Goal: Check status: Check status

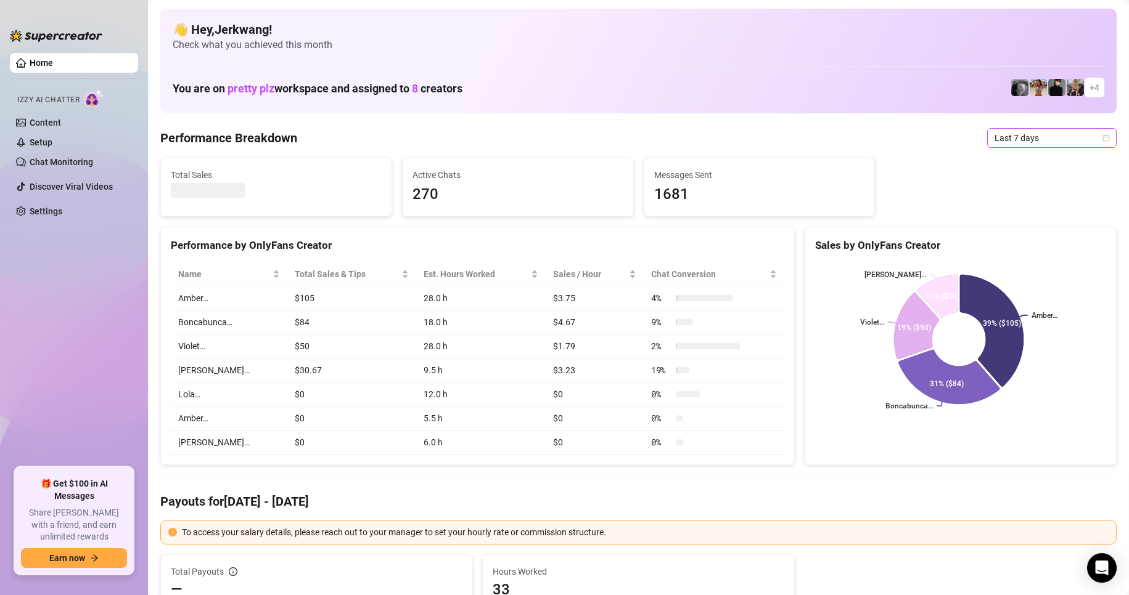
click at [1032, 138] on span "Last 7 days" at bounding box center [1051, 138] width 115 height 18
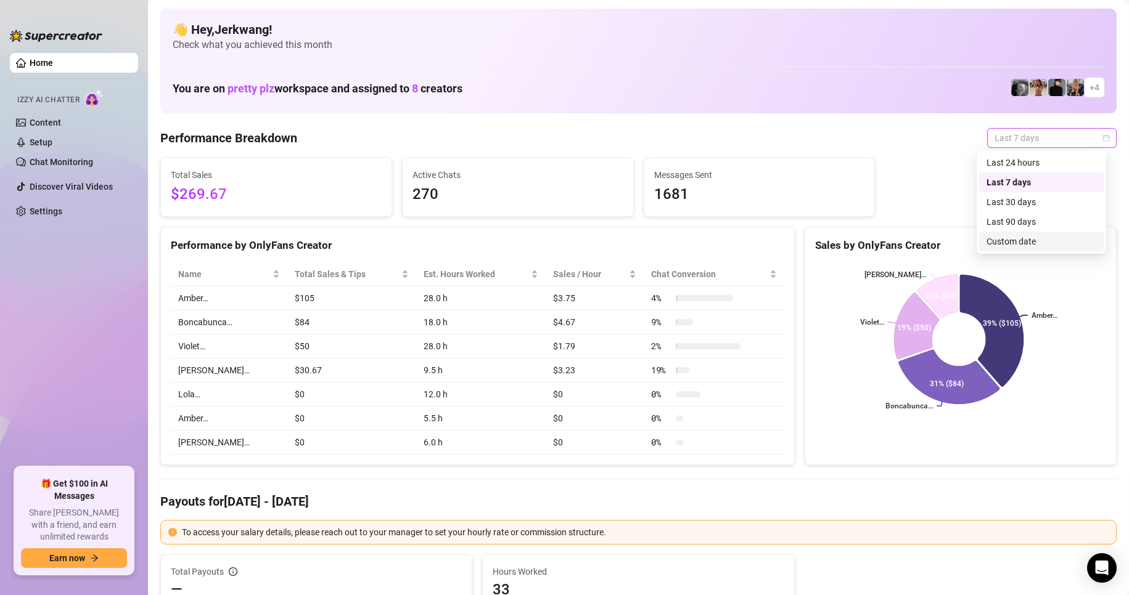
click at [1019, 235] on div "Custom date" at bounding box center [1041, 242] width 110 height 14
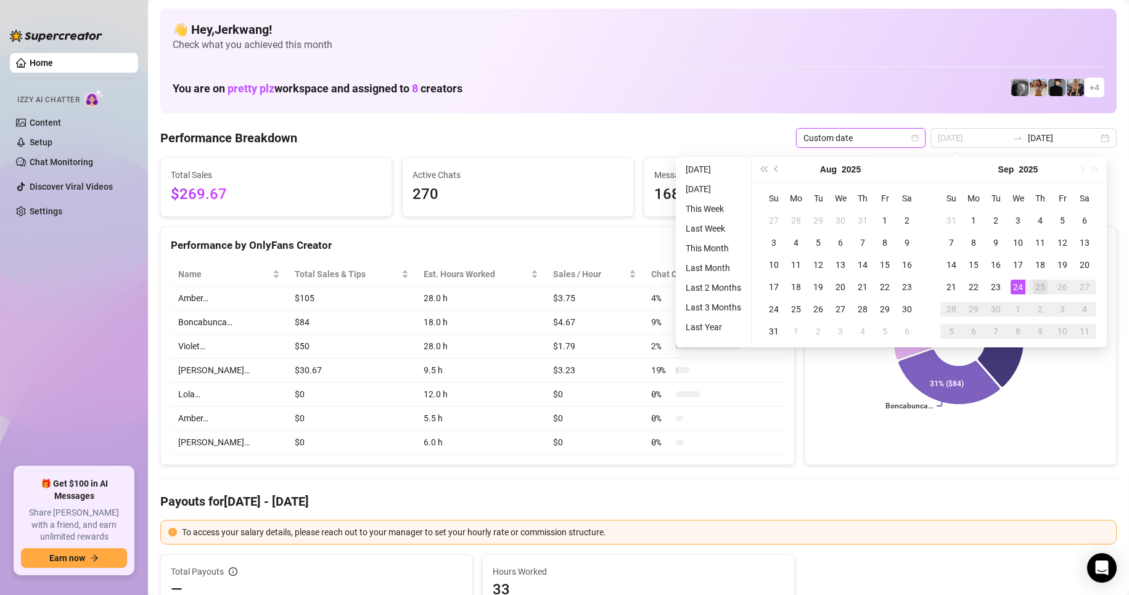
type input "[DATE]"
click at [1021, 287] on div "24" at bounding box center [1017, 287] width 15 height 15
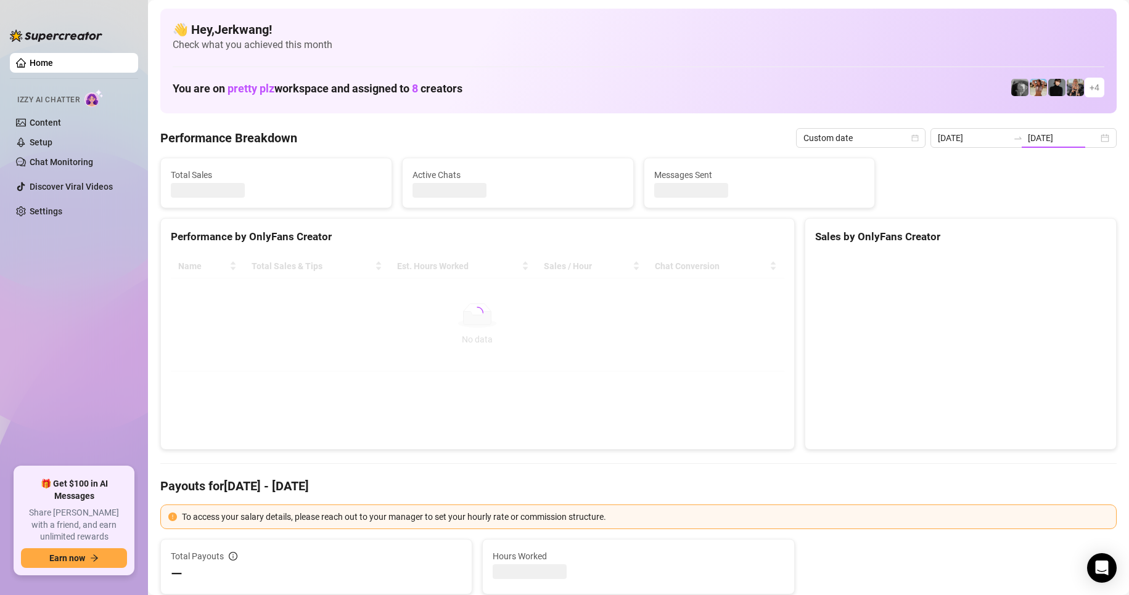
type input "[DATE]"
